Goal: Check status

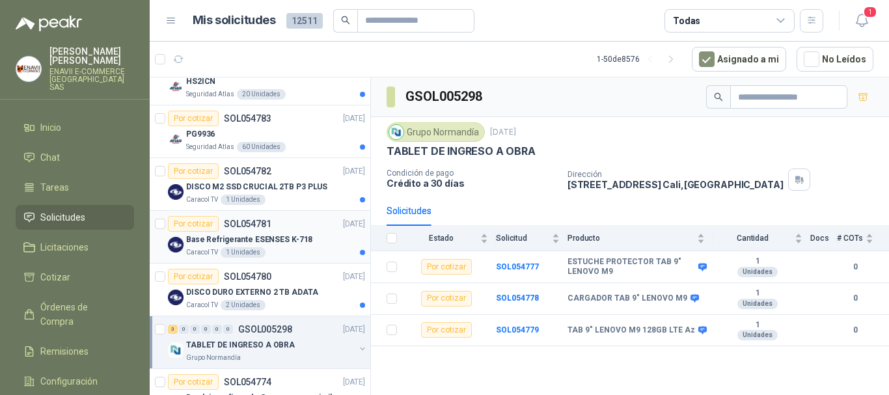
scroll to position [195, 0]
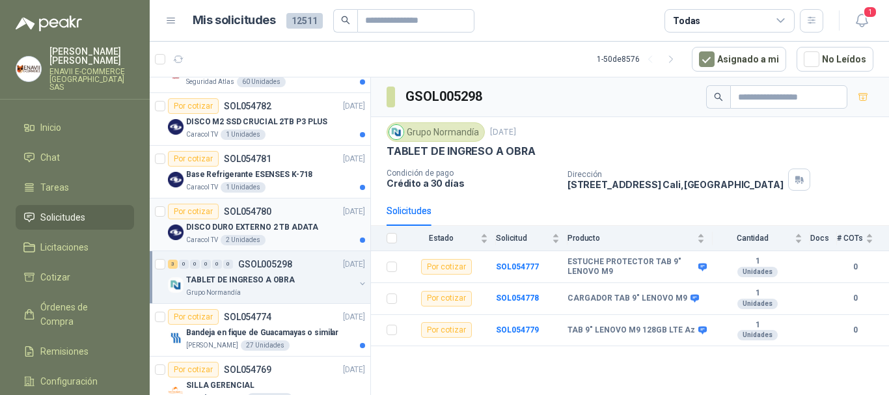
click at [268, 234] on div "DISCO DURO EXTERNO 2 TB ADATA" at bounding box center [275, 227] width 179 height 16
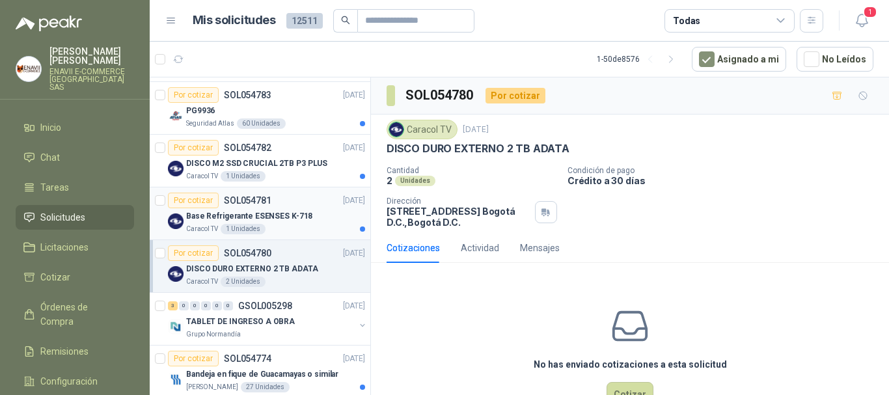
scroll to position [130, 0]
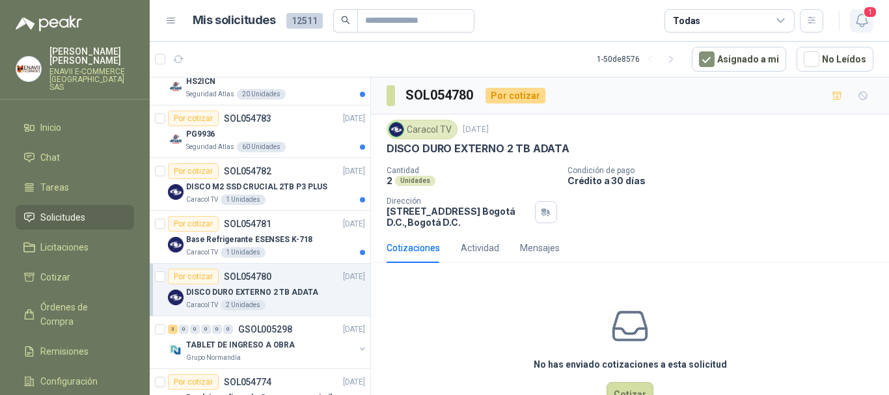
click at [871, 18] on span "1" at bounding box center [870, 12] width 14 height 12
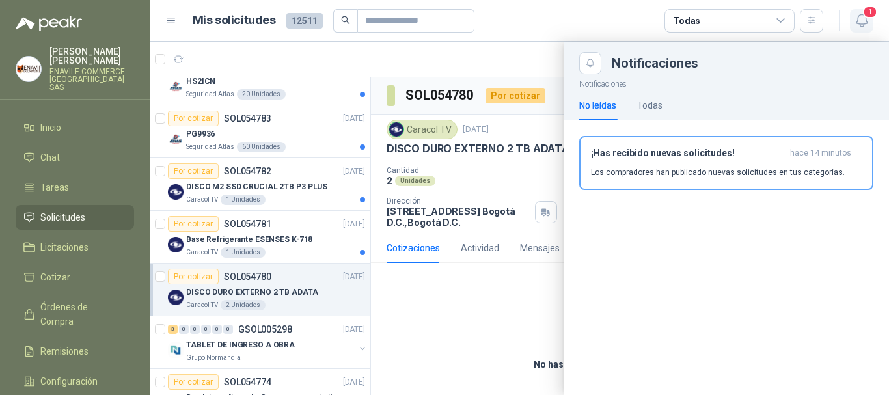
click at [870, 18] on span "1" at bounding box center [870, 12] width 14 height 12
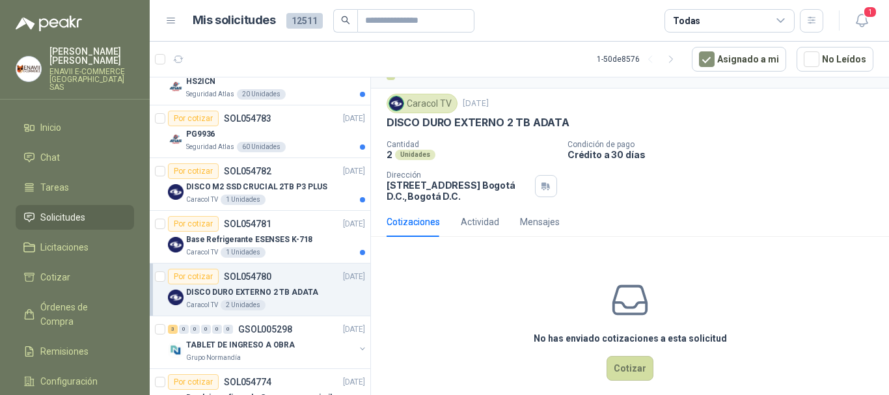
scroll to position [40, 0]
